Goal: Task Accomplishment & Management: Use online tool/utility

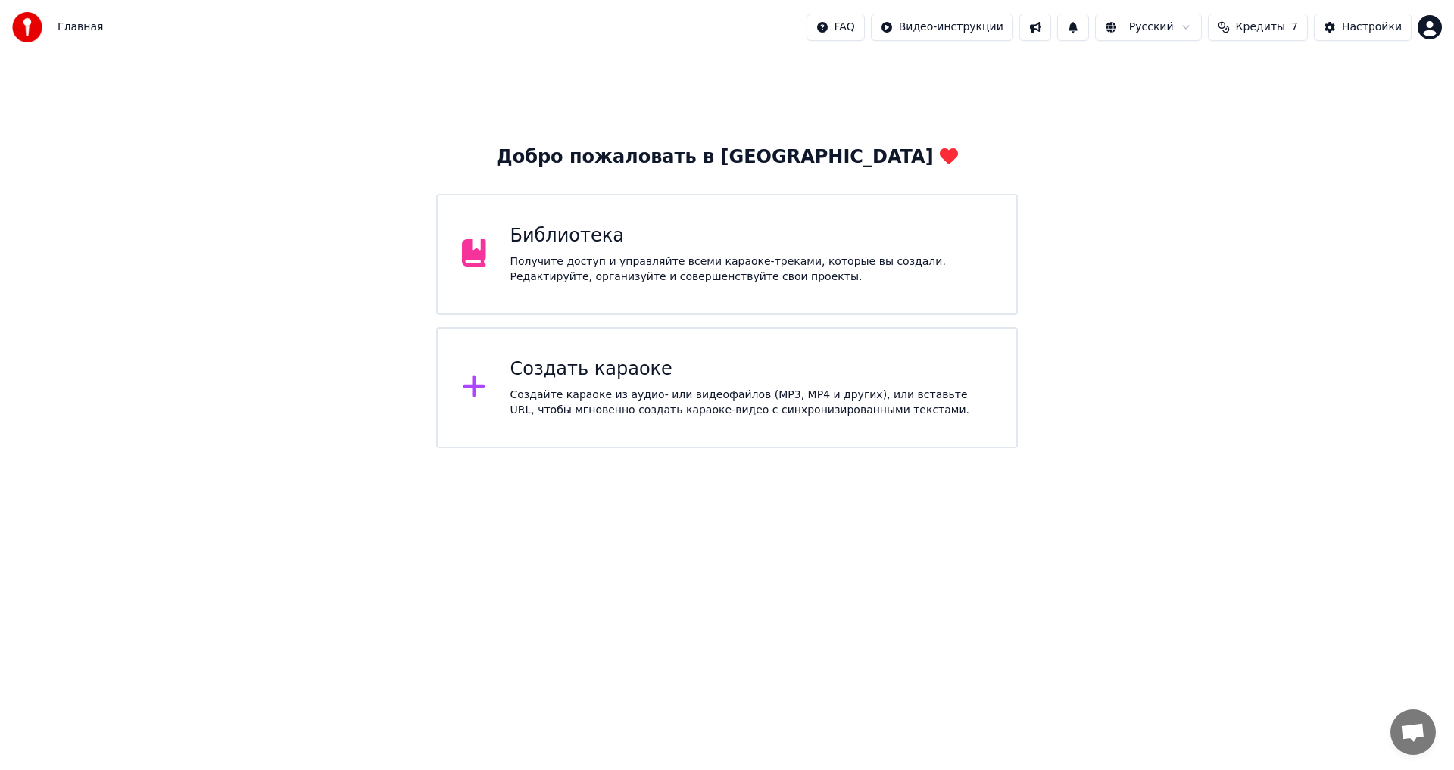
click at [614, 370] on div "Создать караоке" at bounding box center [751, 369] width 482 height 24
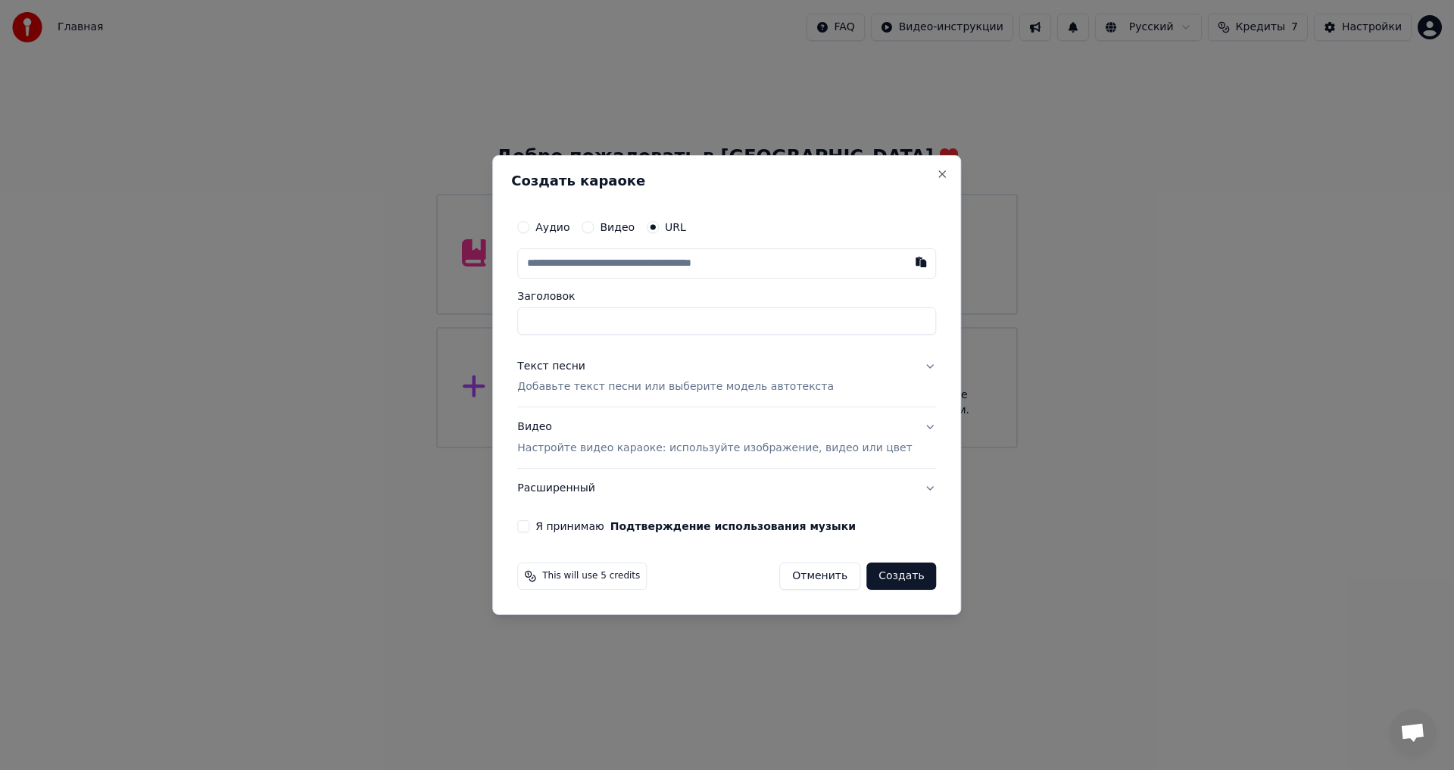
click at [563, 235] on div "Аудио Видео URL" at bounding box center [726, 227] width 419 height 30
click at [569, 232] on label "Аудио" at bounding box center [552, 227] width 34 height 11
click at [529, 232] on button "Аудио" at bounding box center [523, 227] width 12 height 12
click at [615, 261] on div "Выбрать файл" at bounding box center [570, 263] width 104 height 27
type input "**********"
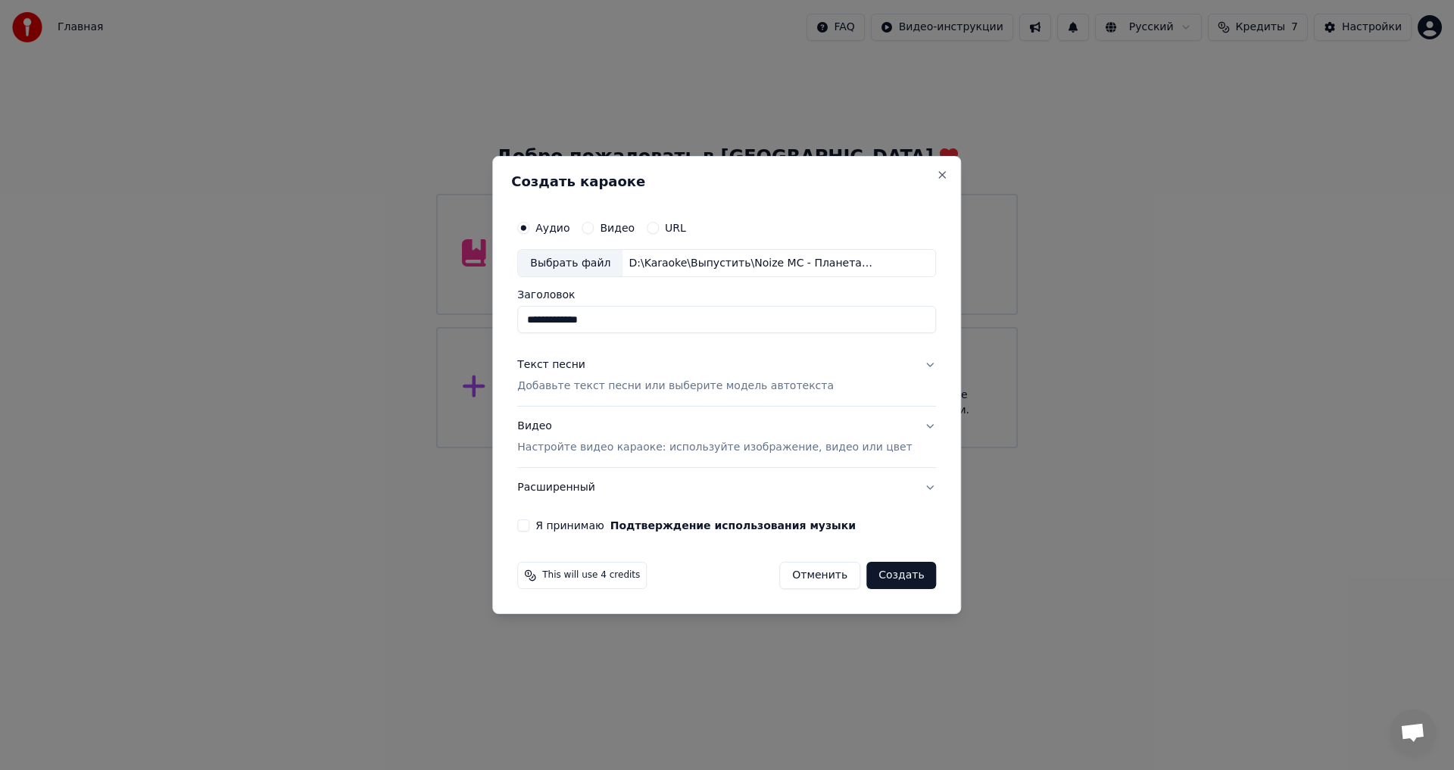
click at [674, 377] on div "Текст песни Добавьте текст песни или выберите модель автотекста" at bounding box center [675, 376] width 316 height 36
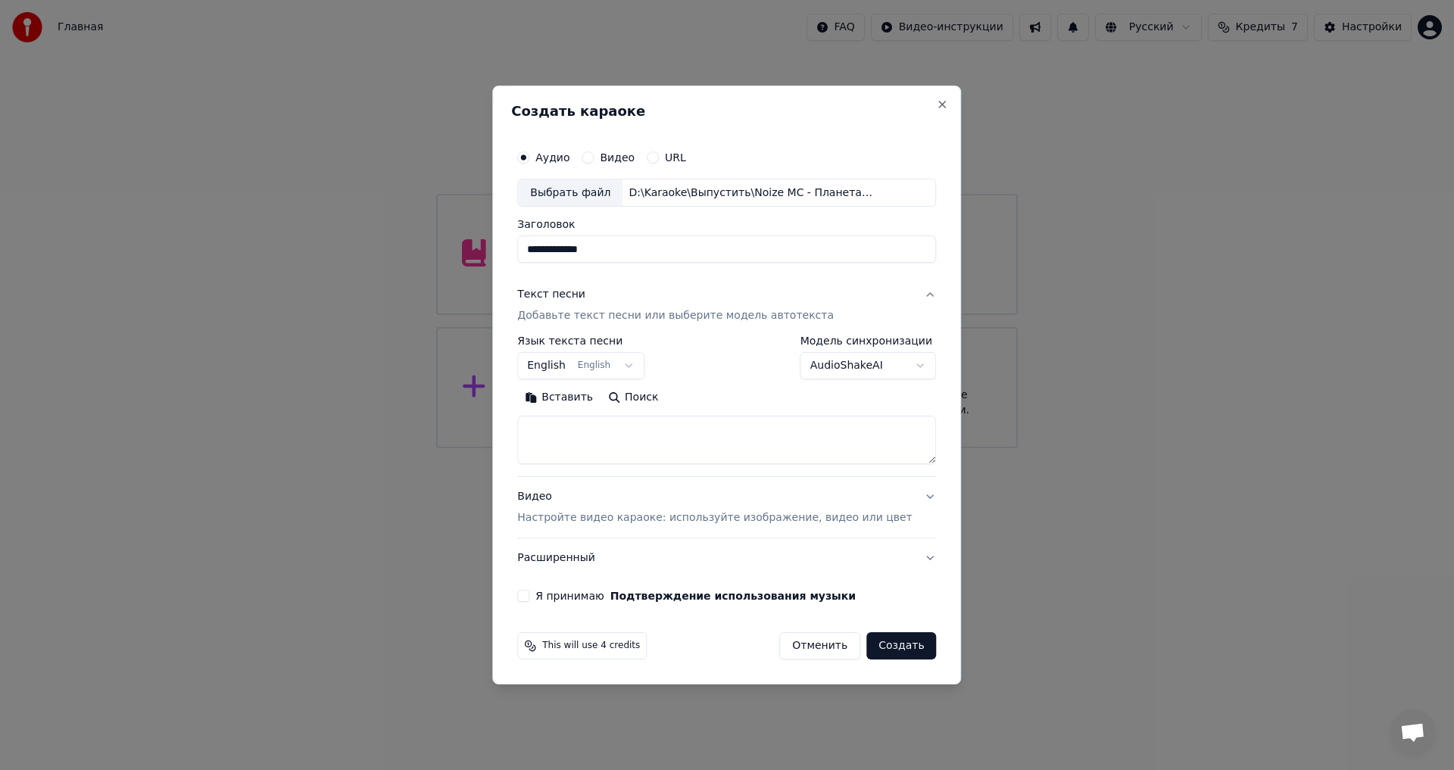
click at [605, 374] on button "English English" at bounding box center [580, 366] width 127 height 27
select select "**"
click at [623, 416] on textarea at bounding box center [726, 440] width 419 height 48
paste textarea "**********"
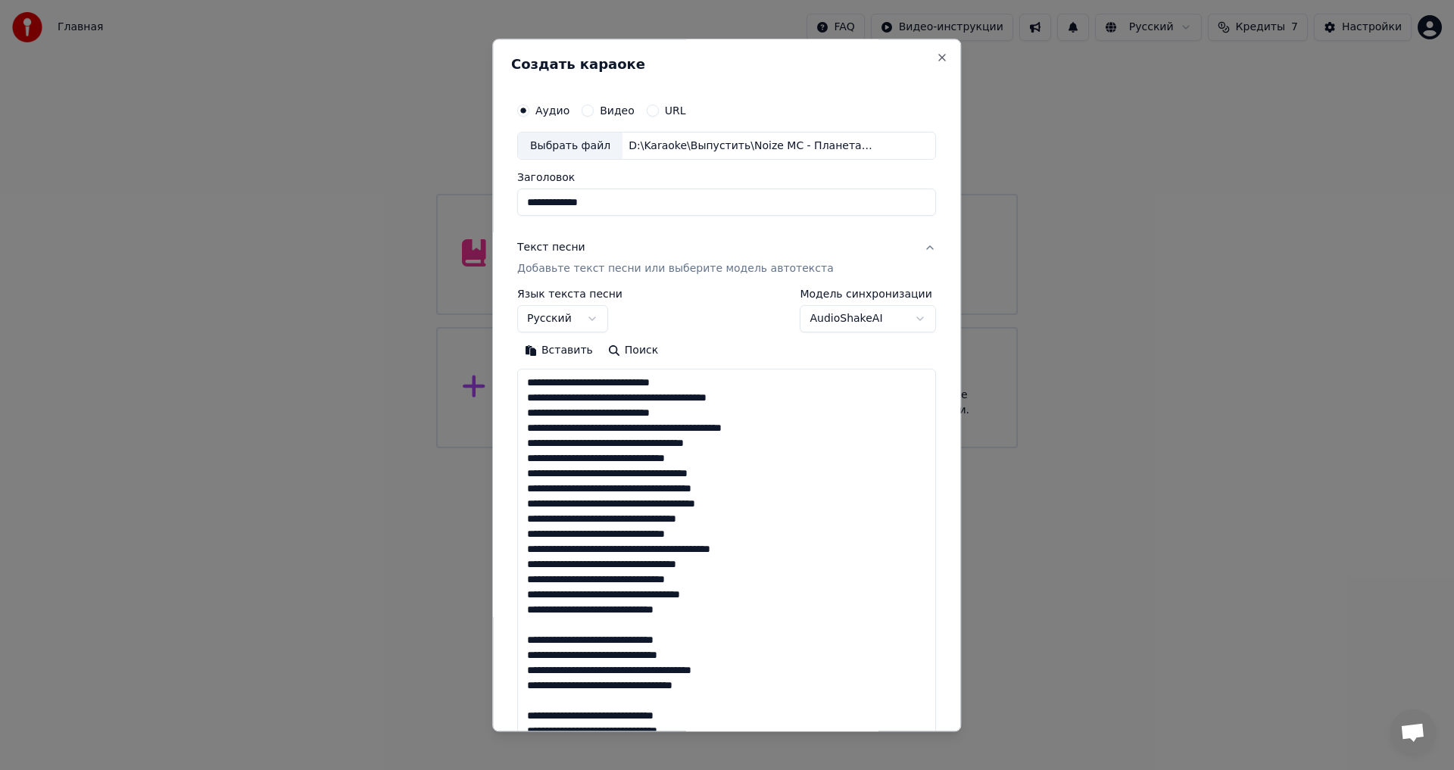
scroll to position [761, 0]
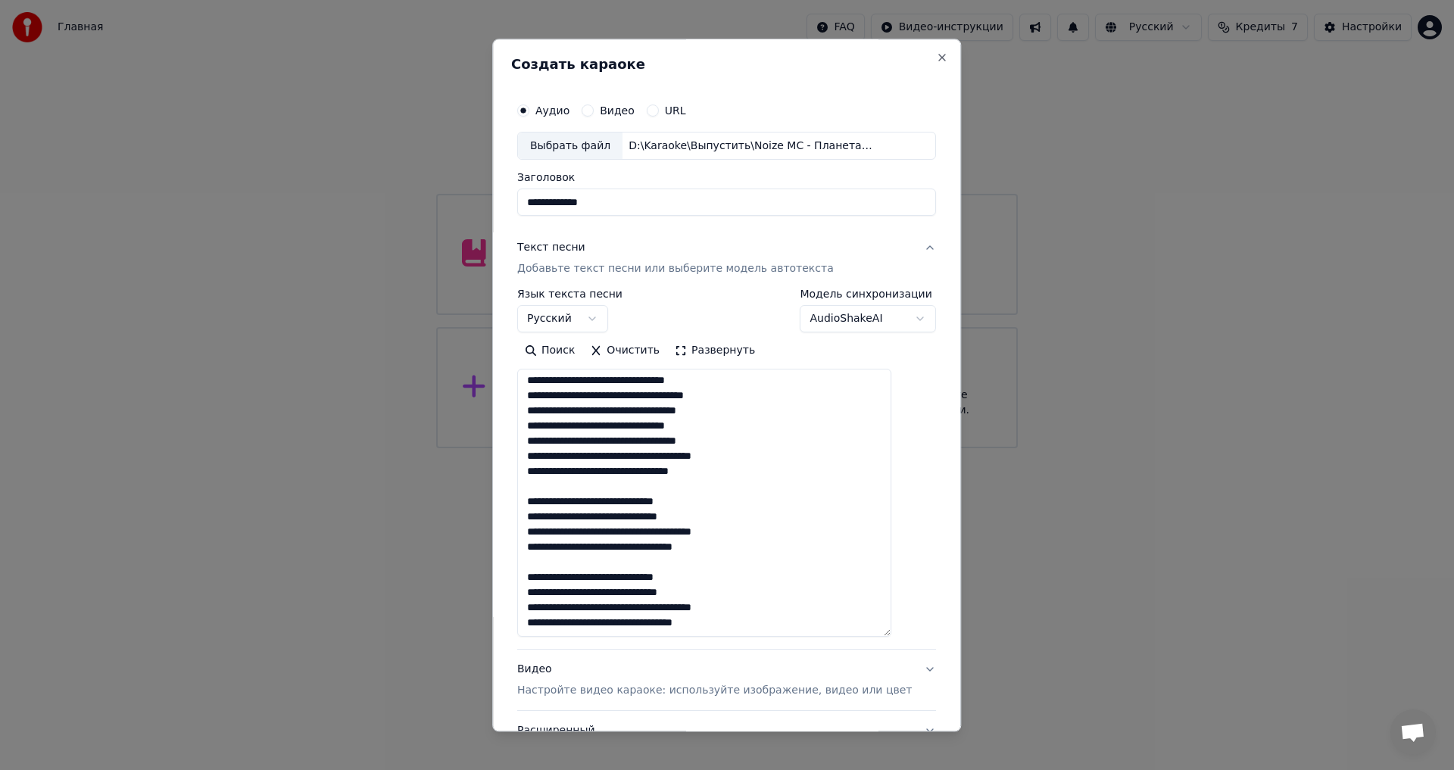
drag, startPoint x: 909, startPoint y: 460, endPoint x: 916, endPoint y: 644, distance: 184.9
click at [916, 644] on div "**********" at bounding box center [726, 385] width 469 height 693
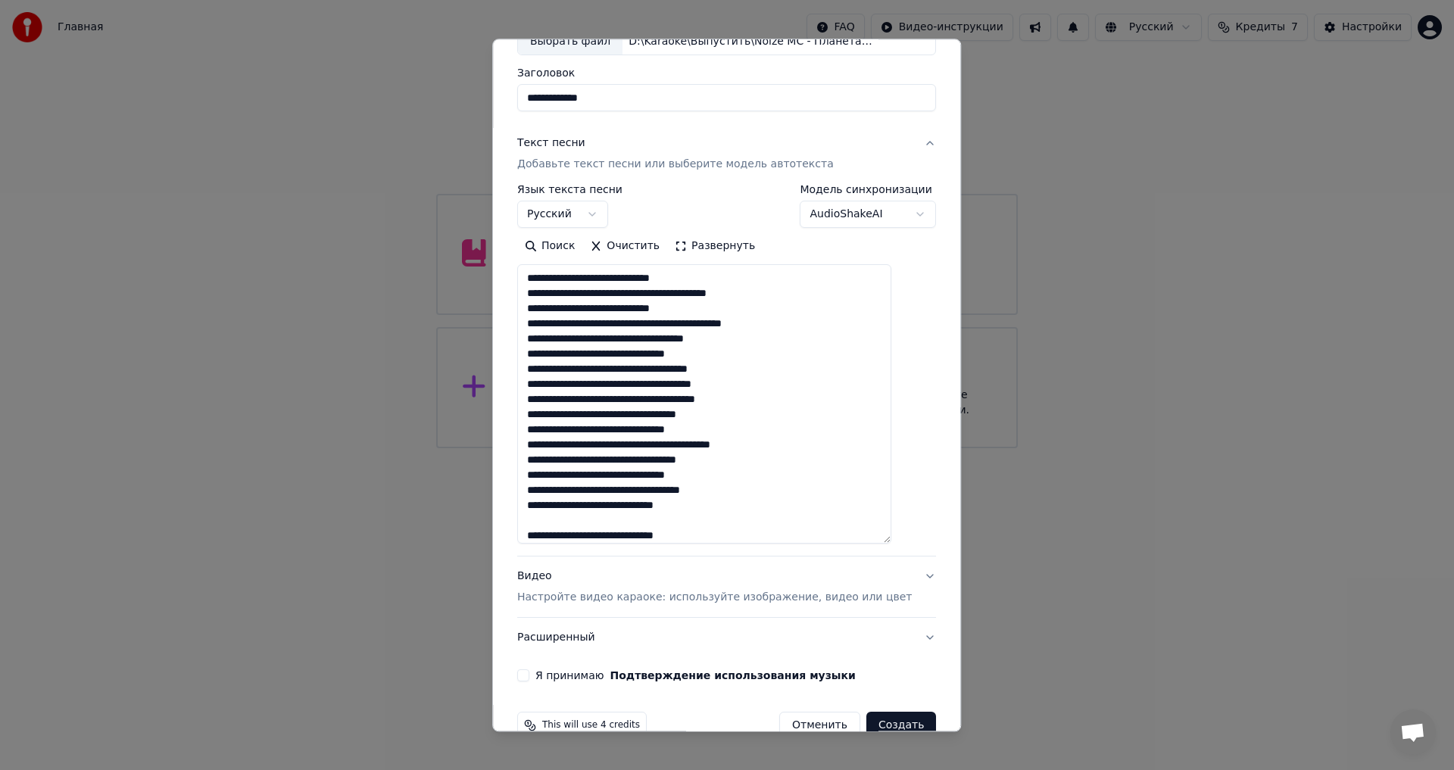
scroll to position [137, 0]
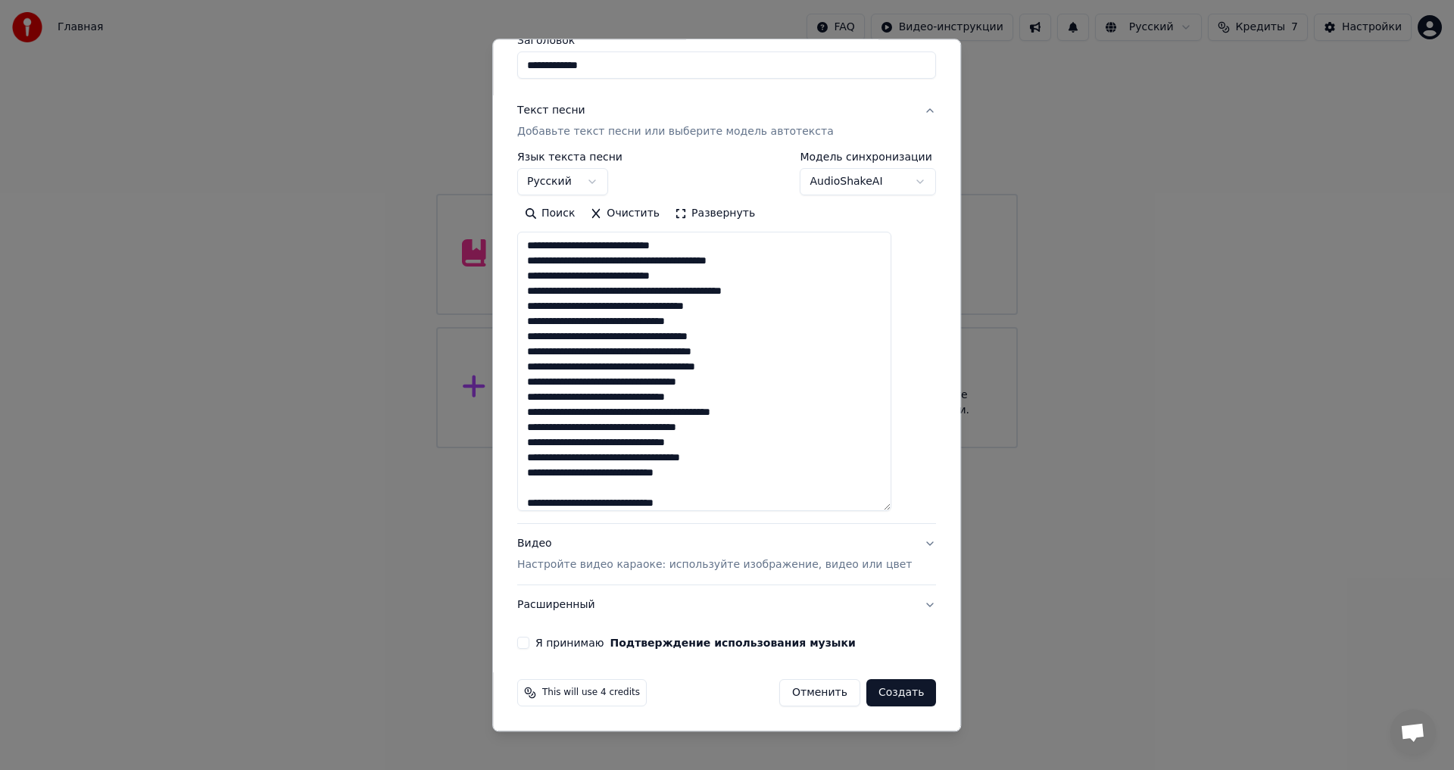
type textarea "**********"
click at [601, 552] on div "Видео Настройте видео караоке: используйте изображение, видео или цвет" at bounding box center [714, 555] width 394 height 36
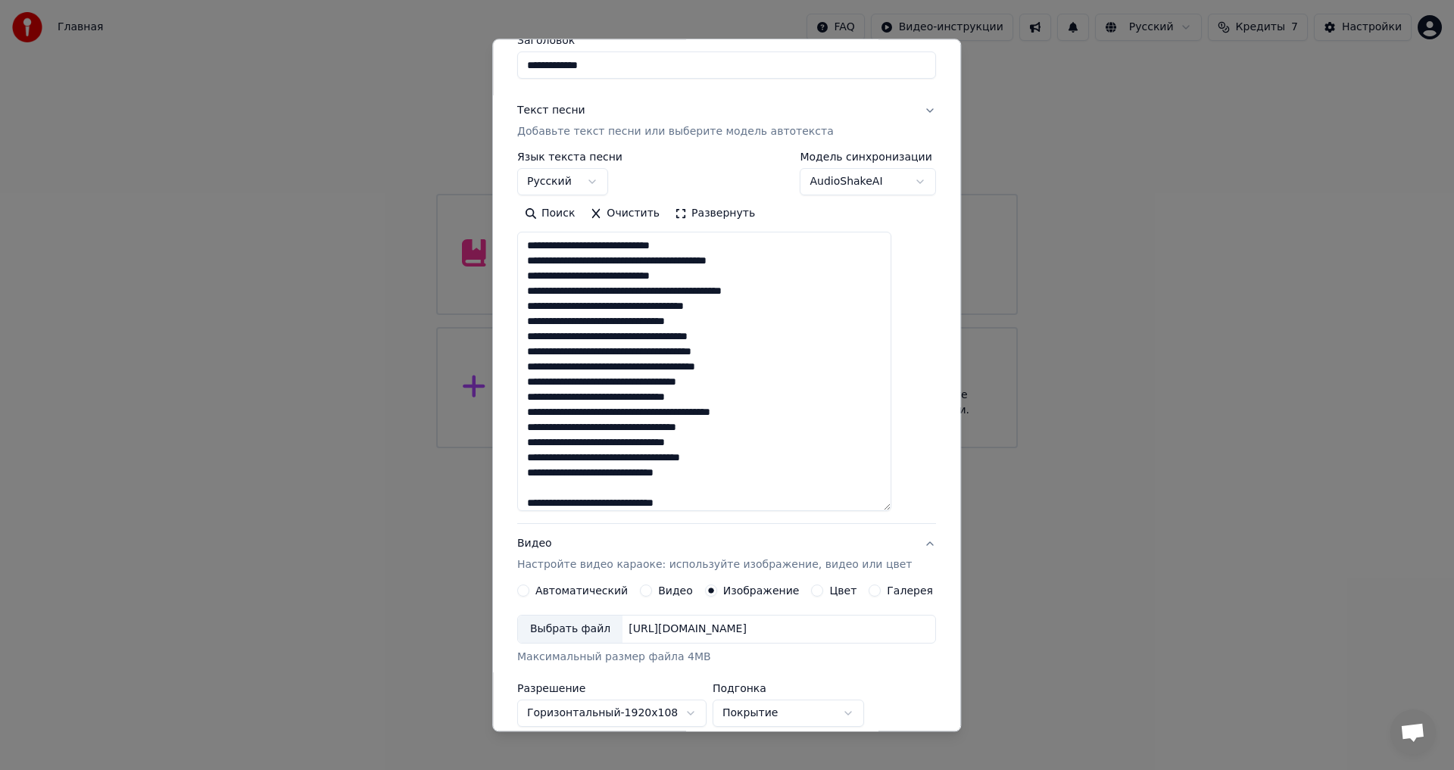
scroll to position [64, 0]
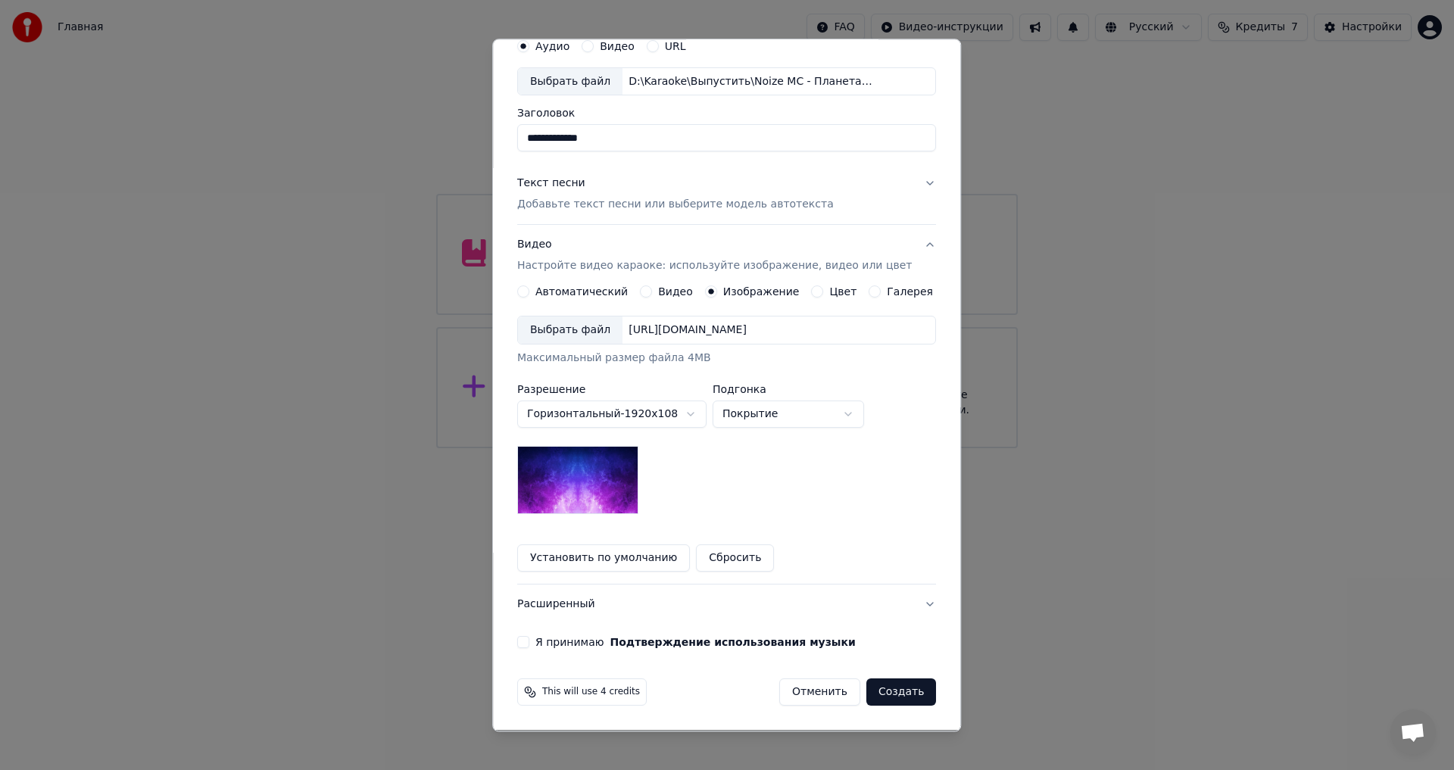
click at [566, 323] on div "Выбрать файл" at bounding box center [570, 330] width 104 height 27
click at [568, 637] on label "Я принимаю Подтверждение использования музыки" at bounding box center [695, 642] width 320 height 11
click at [529, 637] on button "Я принимаю Подтверждение использования музыки" at bounding box center [523, 643] width 12 height 12
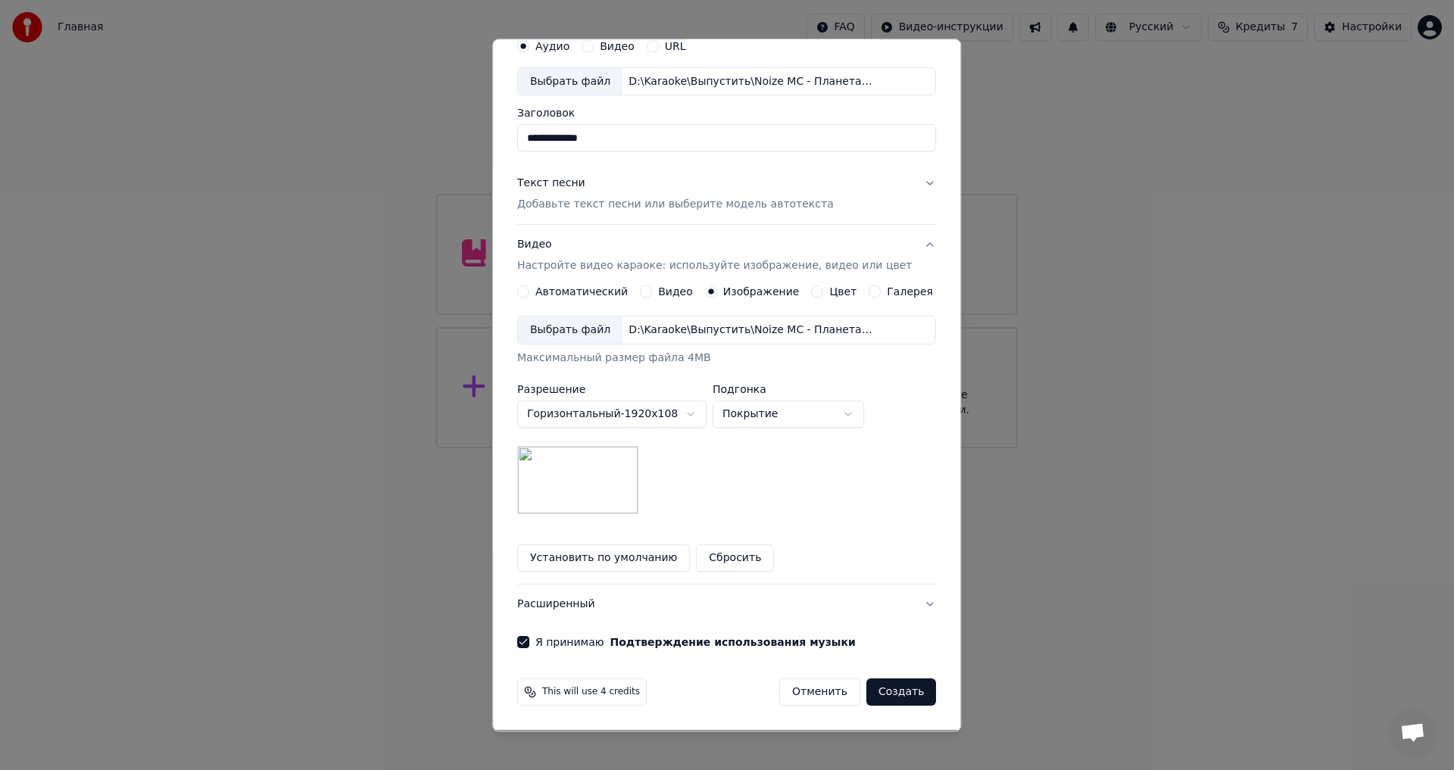
click at [581, 608] on button "Расширенный" at bounding box center [726, 604] width 419 height 39
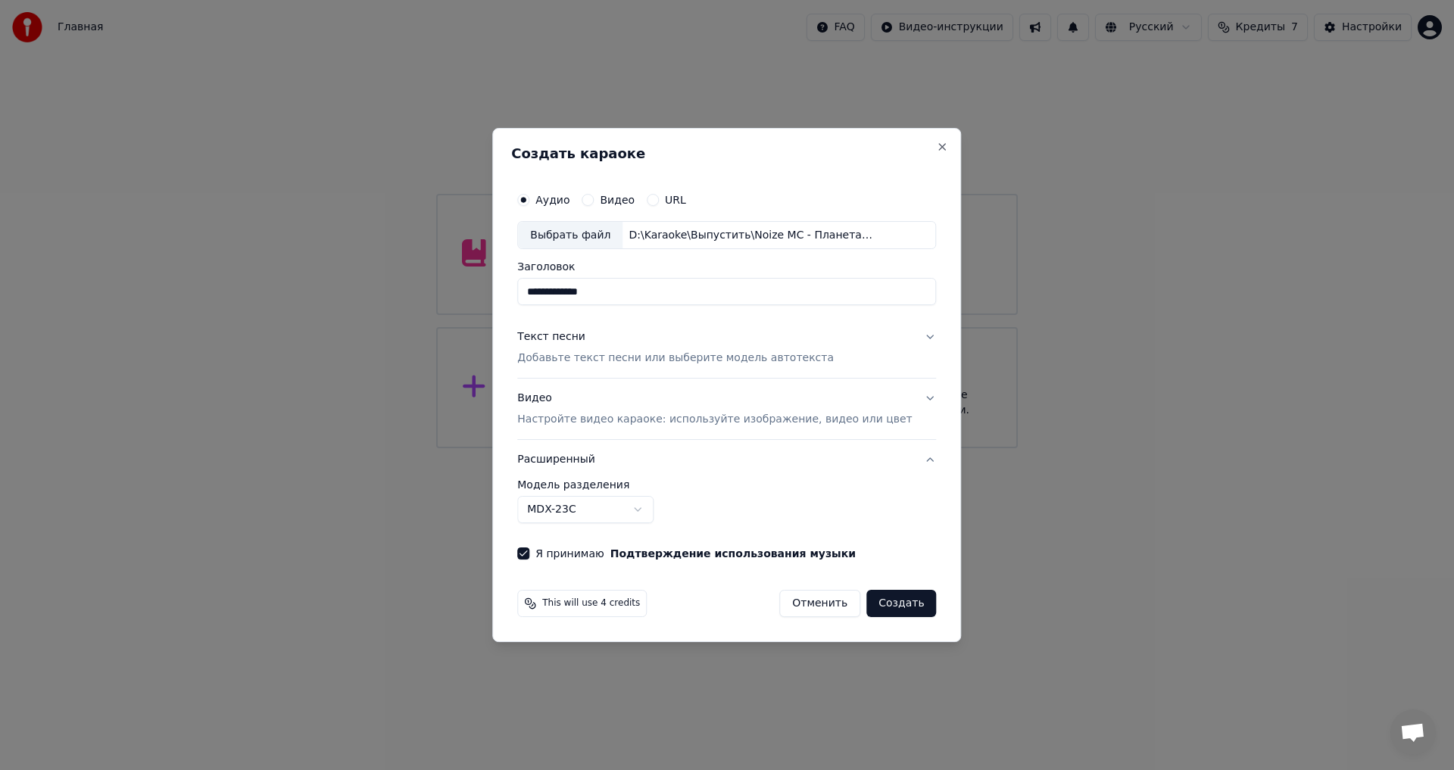
click at [638, 448] on body "**********" at bounding box center [727, 224] width 1454 height 448
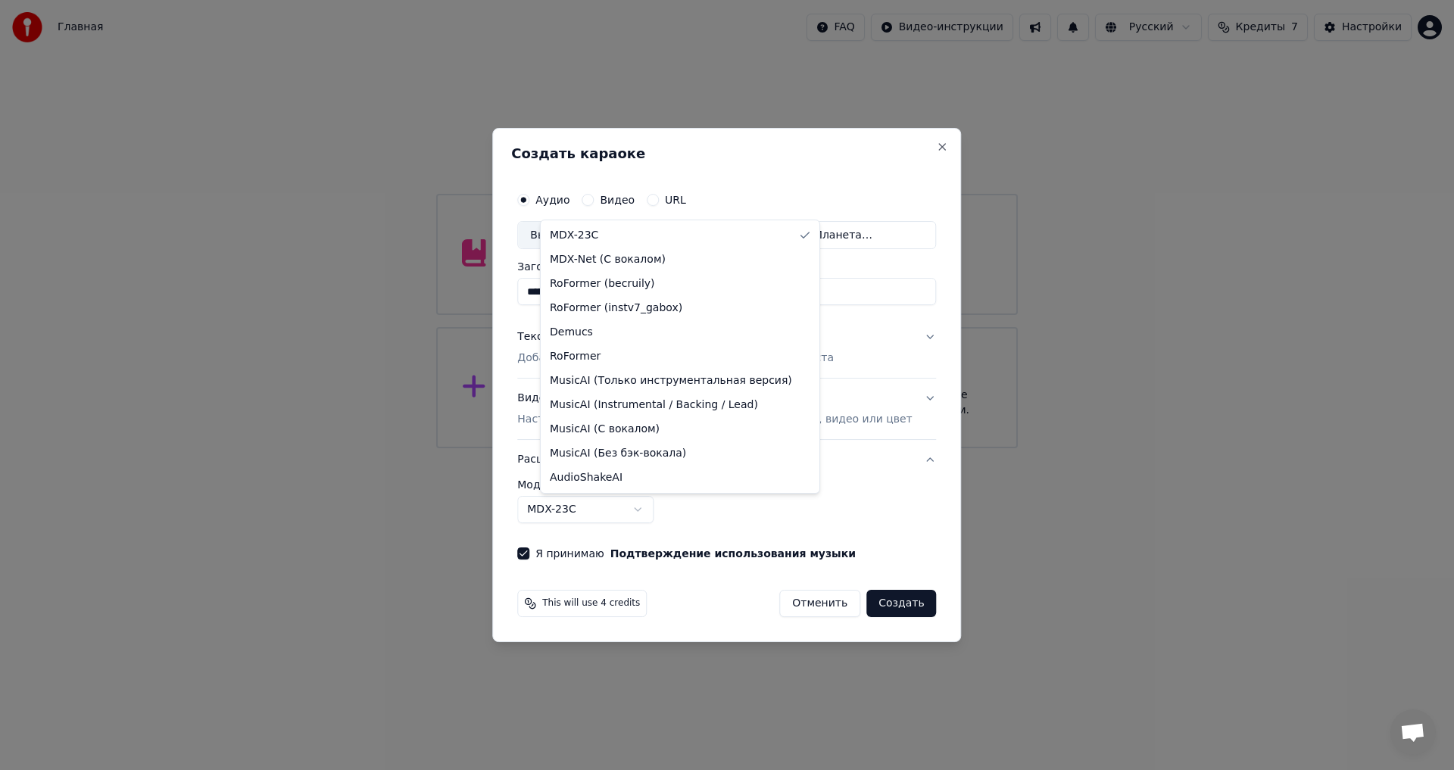
select select "**********"
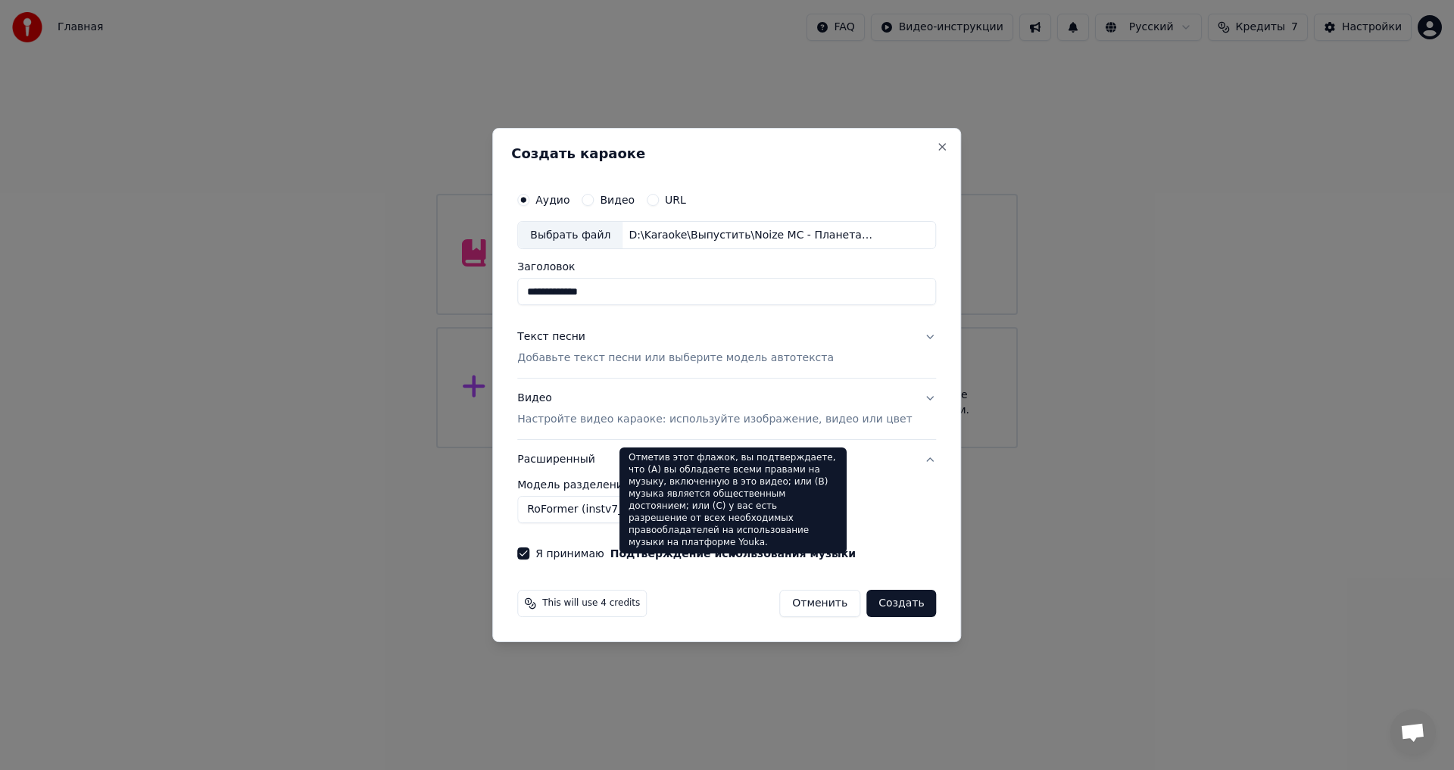
click at [879, 604] on button "Создать" at bounding box center [901, 603] width 70 height 27
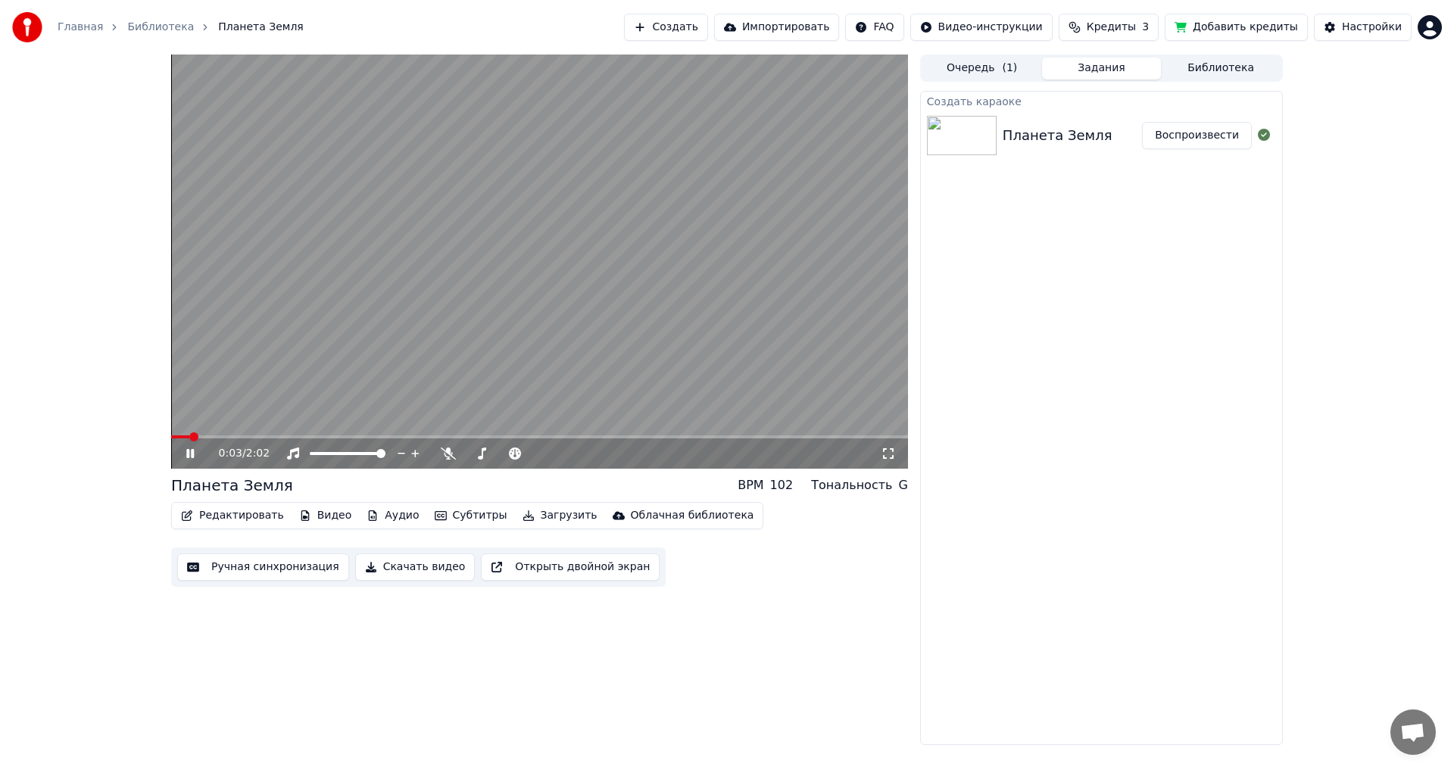
click at [171, 438] on span at bounding box center [539, 436] width 737 height 3
click at [185, 452] on icon at bounding box center [201, 453] width 36 height 12
click at [282, 485] on div "Планета Земля BPM 102 Тональность G" at bounding box center [539, 485] width 737 height 21
click at [447, 455] on icon at bounding box center [448, 453] width 15 height 12
click at [446, 329] on video at bounding box center [539, 262] width 737 height 414
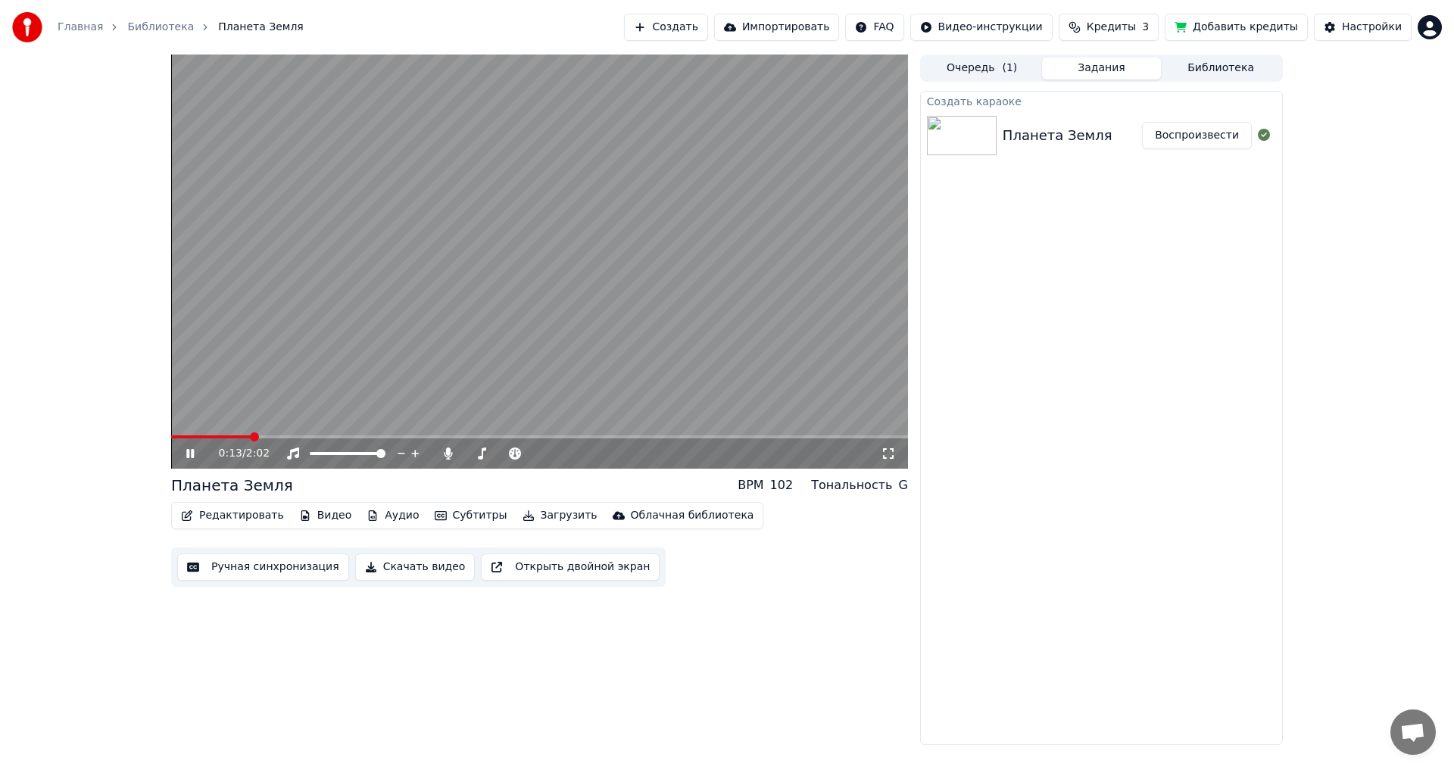
click at [586, 346] on video at bounding box center [539, 262] width 737 height 414
click at [510, 347] on video at bounding box center [539, 262] width 737 height 414
click at [267, 436] on span at bounding box center [225, 436] width 109 height 3
click at [252, 437] on span at bounding box center [225, 436] width 108 height 3
click at [549, 348] on video at bounding box center [539, 262] width 737 height 414
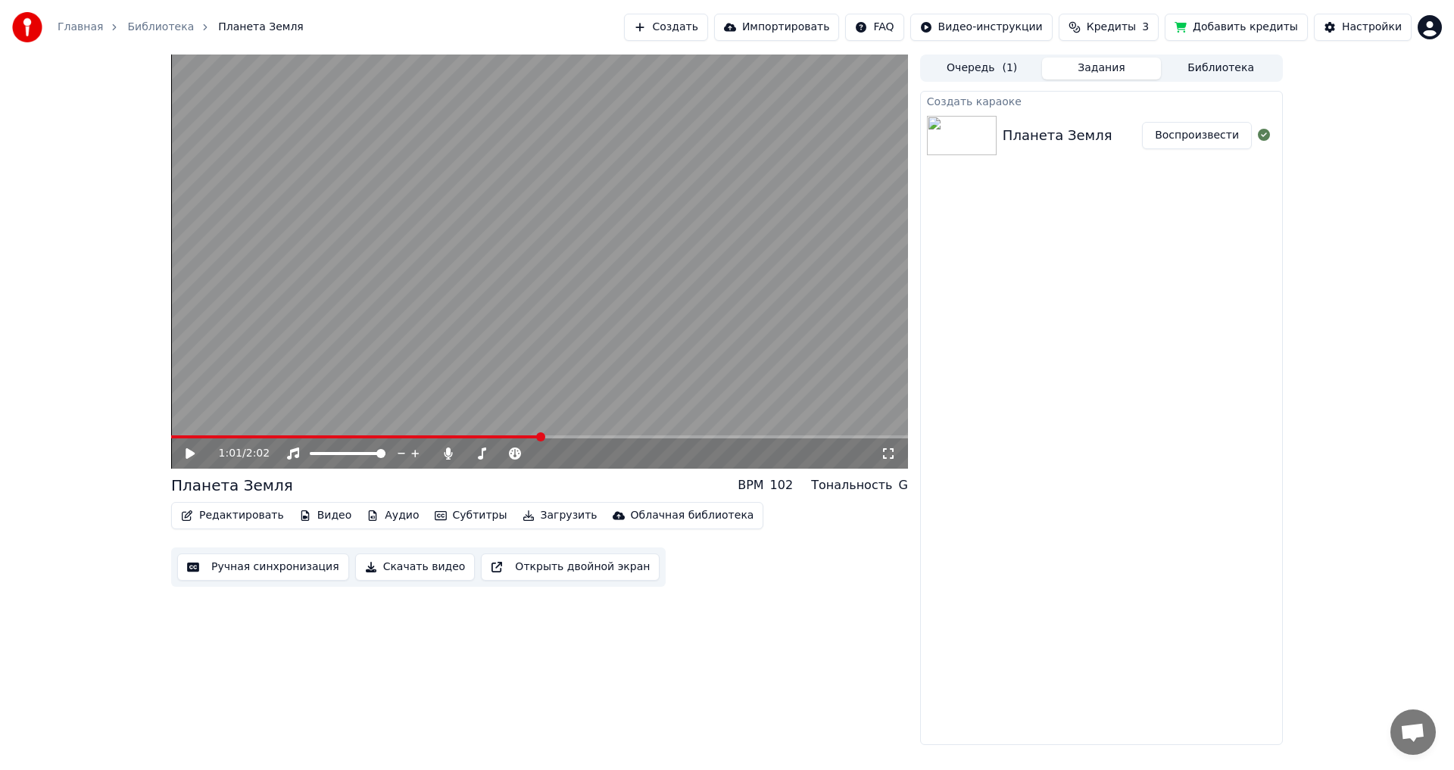
click at [549, 330] on video at bounding box center [539, 262] width 737 height 414
click at [656, 394] on video at bounding box center [539, 262] width 737 height 414
click at [484, 374] on video at bounding box center [539, 262] width 737 height 414
click at [541, 366] on video at bounding box center [539, 262] width 737 height 414
click at [533, 517] on button "Загрузить" at bounding box center [559, 515] width 87 height 21
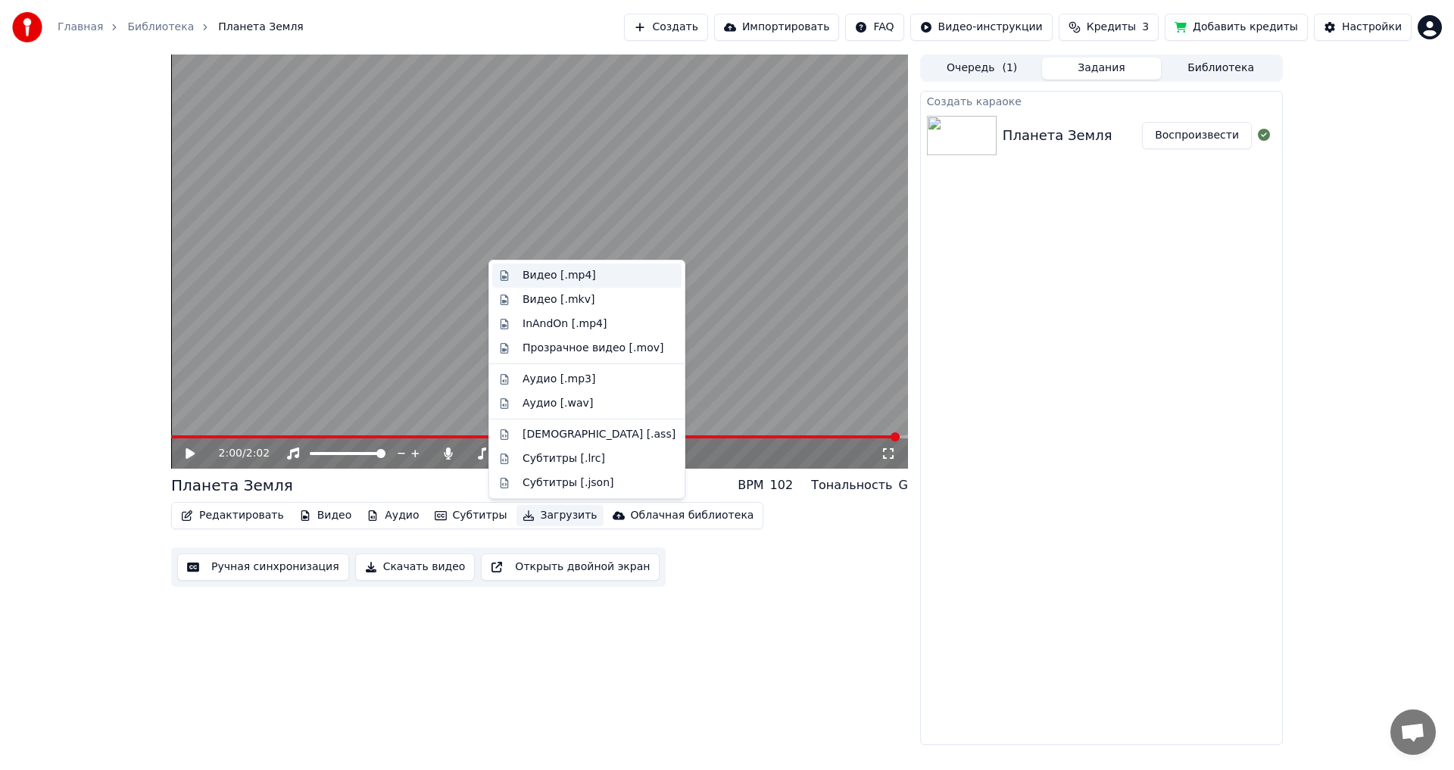
click at [539, 275] on div "Видео [.mp4]" at bounding box center [558, 275] width 73 height 15
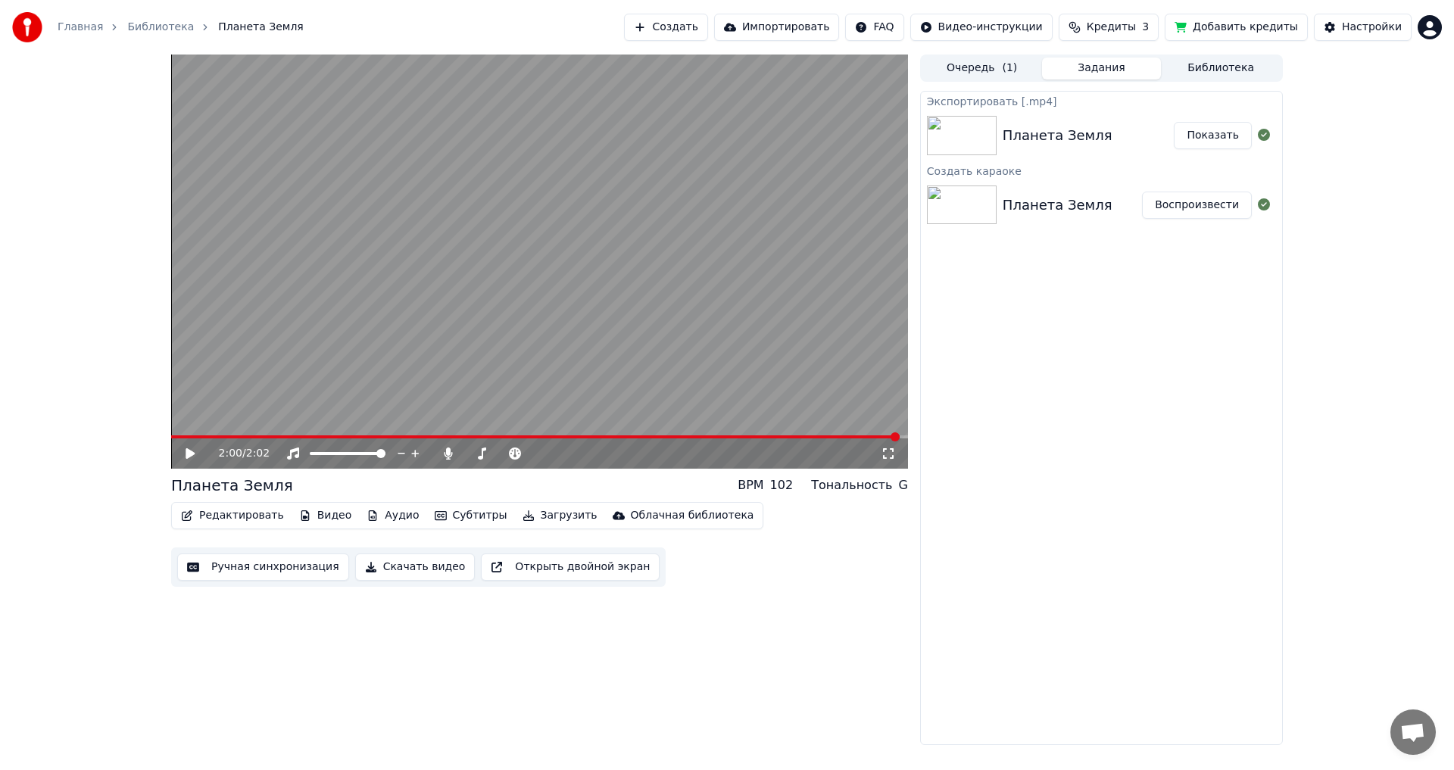
click at [1218, 139] on button "Показать" at bounding box center [1213, 135] width 78 height 27
click at [1318, 197] on div "2:00 / 2:02 Планета Земля BPM 102 Тональность G Редактировать Видео Аудио Субти…" at bounding box center [727, 400] width 1454 height 690
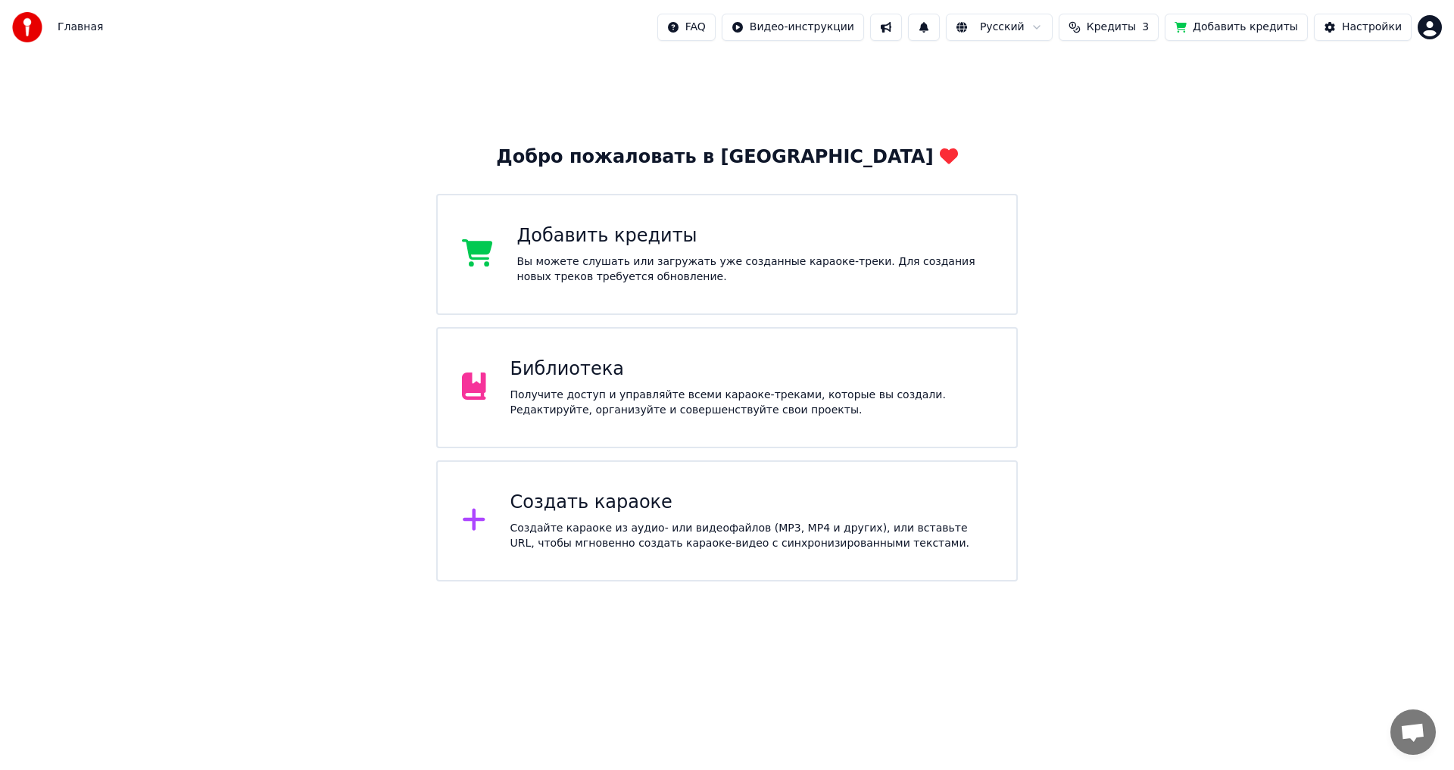
click at [679, 372] on div "Библиотека" at bounding box center [751, 369] width 482 height 24
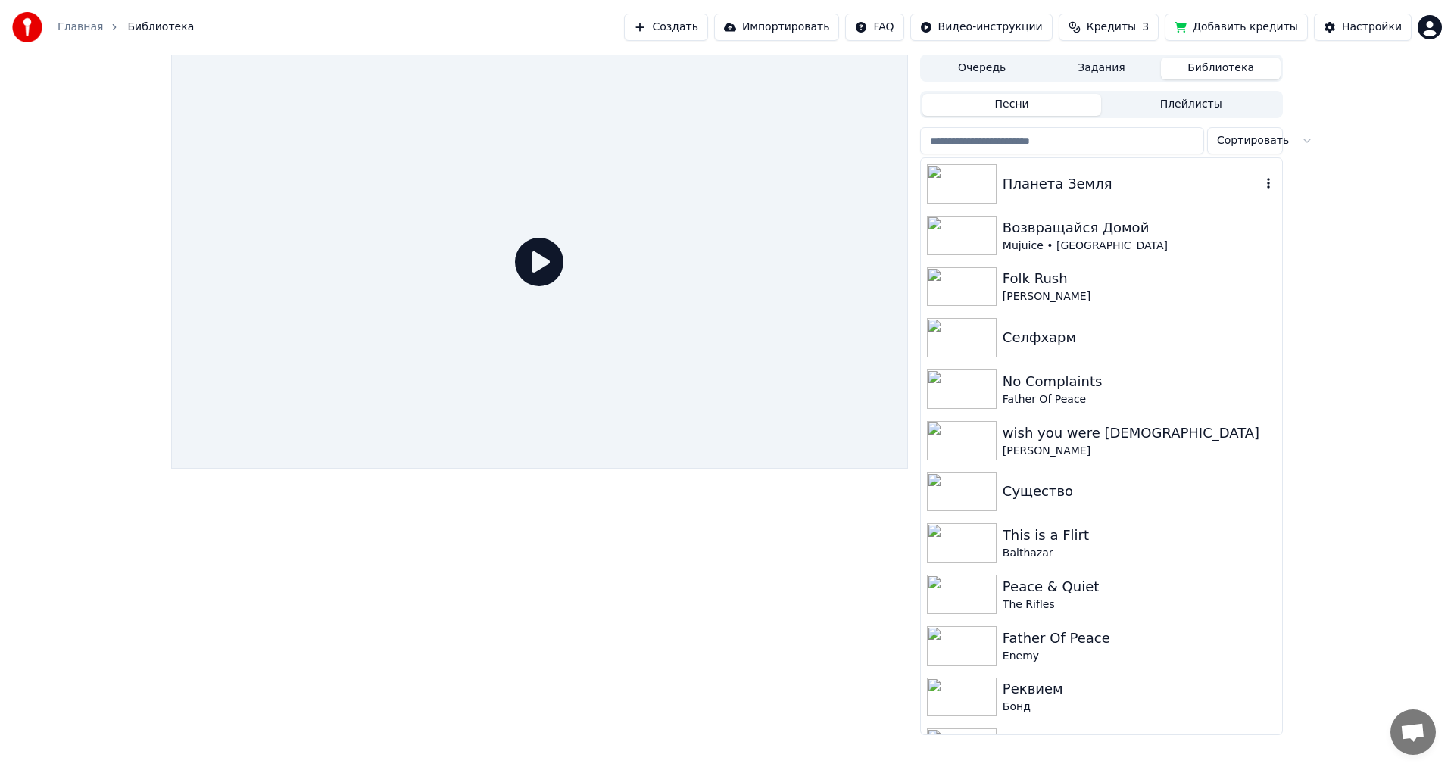
click at [1082, 185] on div "Планета Земля" at bounding box center [1131, 183] width 258 height 21
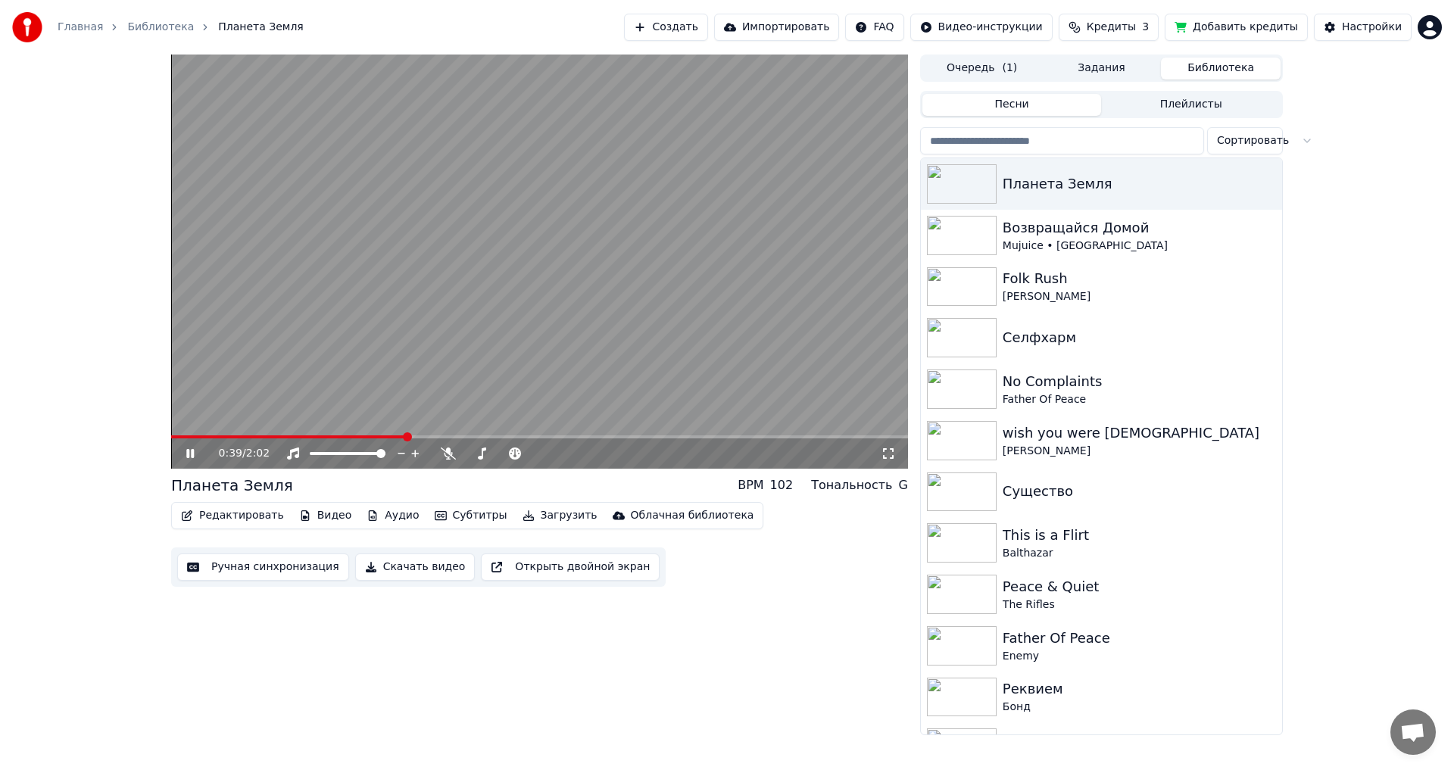
click at [408, 437] on span at bounding box center [539, 436] width 737 height 3
click at [438, 379] on video at bounding box center [539, 262] width 737 height 414
click at [171, 441] on span at bounding box center [175, 436] width 9 height 9
click at [551, 516] on button "Загрузить" at bounding box center [559, 515] width 87 height 21
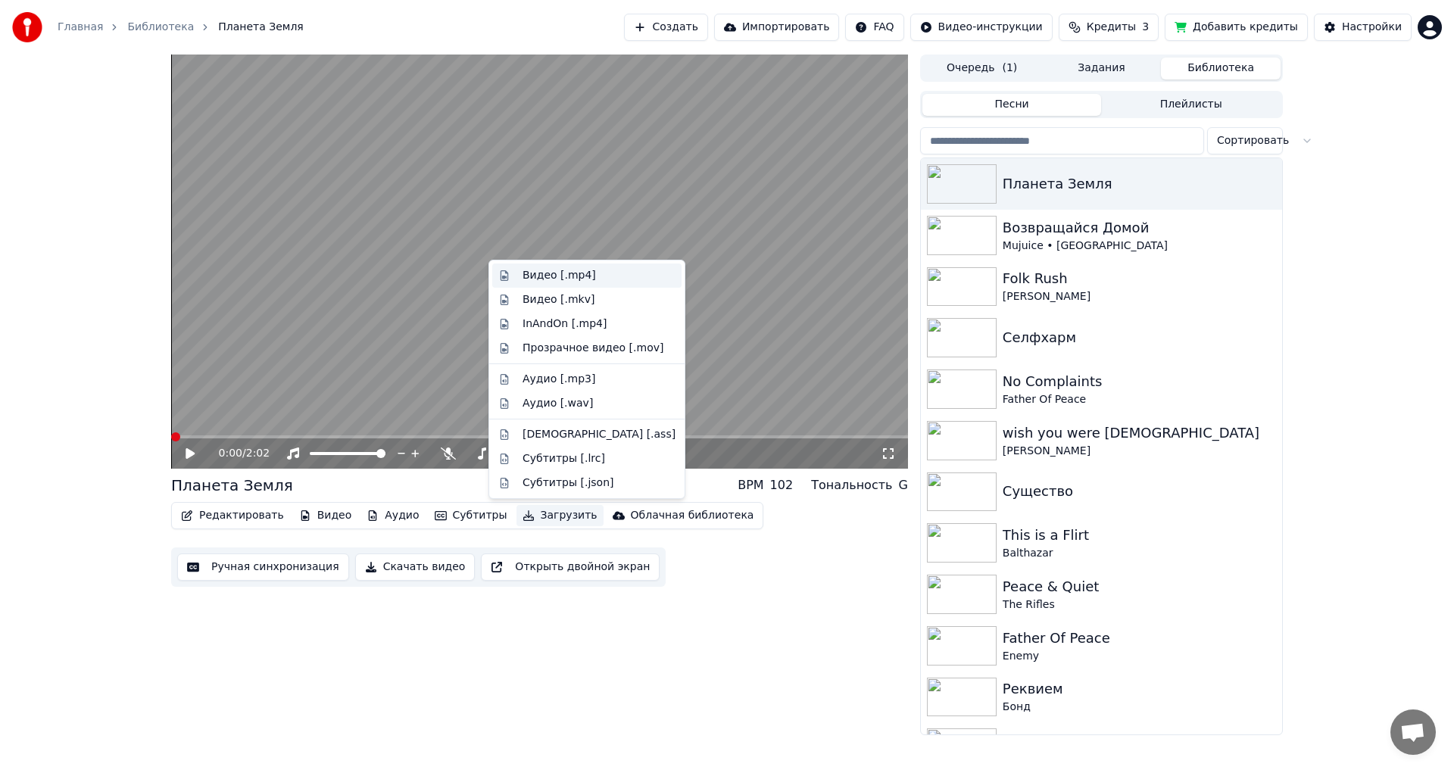
click at [561, 279] on div "Видео [.mp4]" at bounding box center [558, 275] width 73 height 15
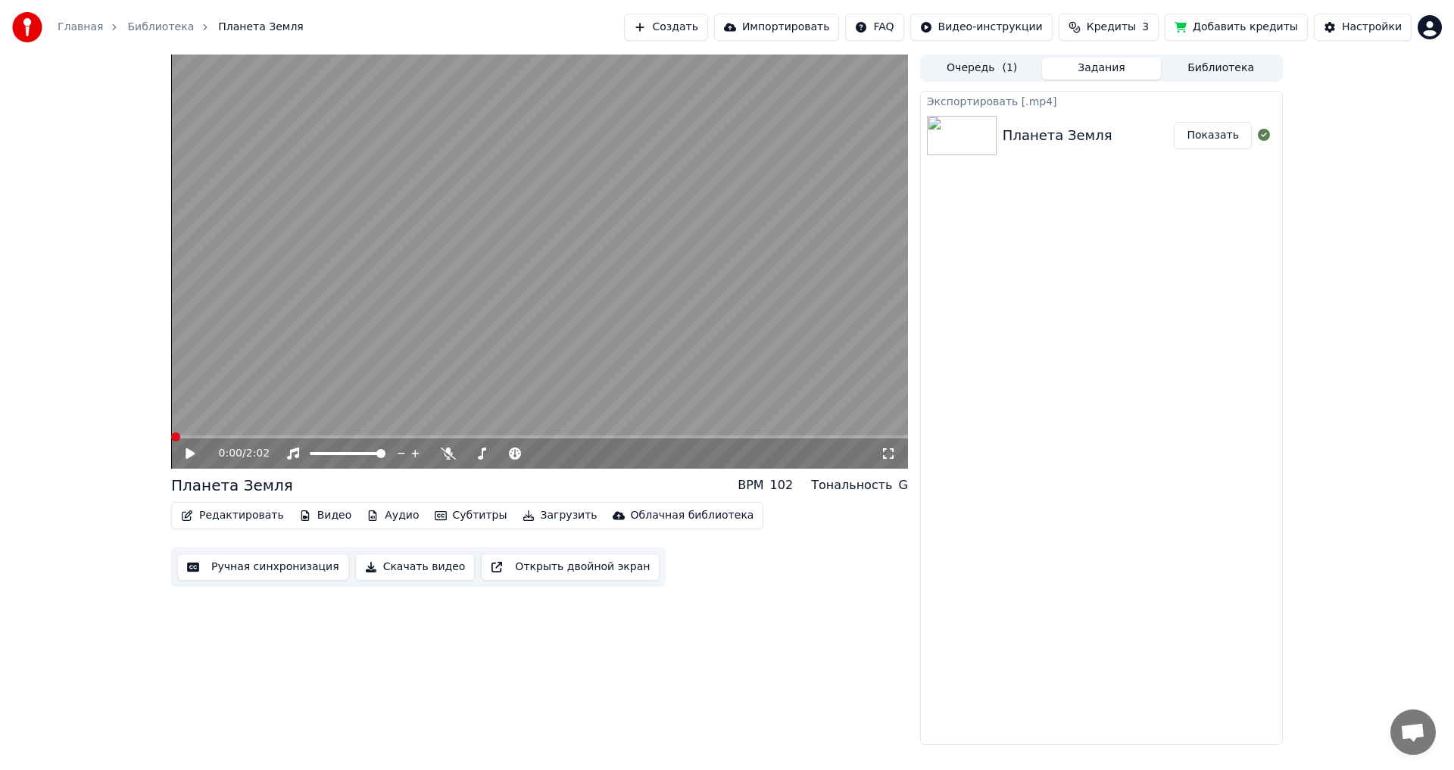
drag, startPoint x: 1216, startPoint y: 123, endPoint x: 1210, endPoint y: 135, distance: 12.9
click at [1212, 129] on button "Показать" at bounding box center [1213, 135] width 78 height 27
